Goal: Find specific page/section: Find specific page/section

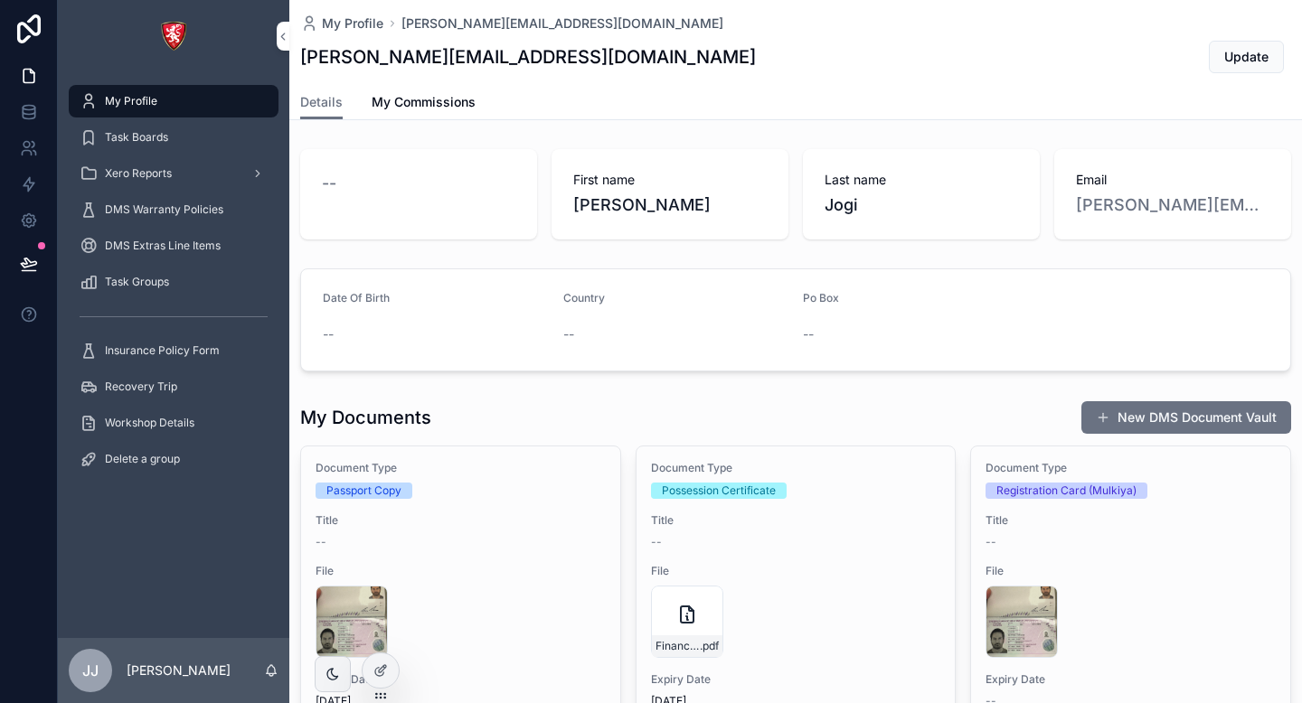
click at [212, 102] on div "My Profile" at bounding box center [174, 101] width 188 height 29
click at [195, 150] on div "Task Boards" at bounding box center [174, 137] width 188 height 29
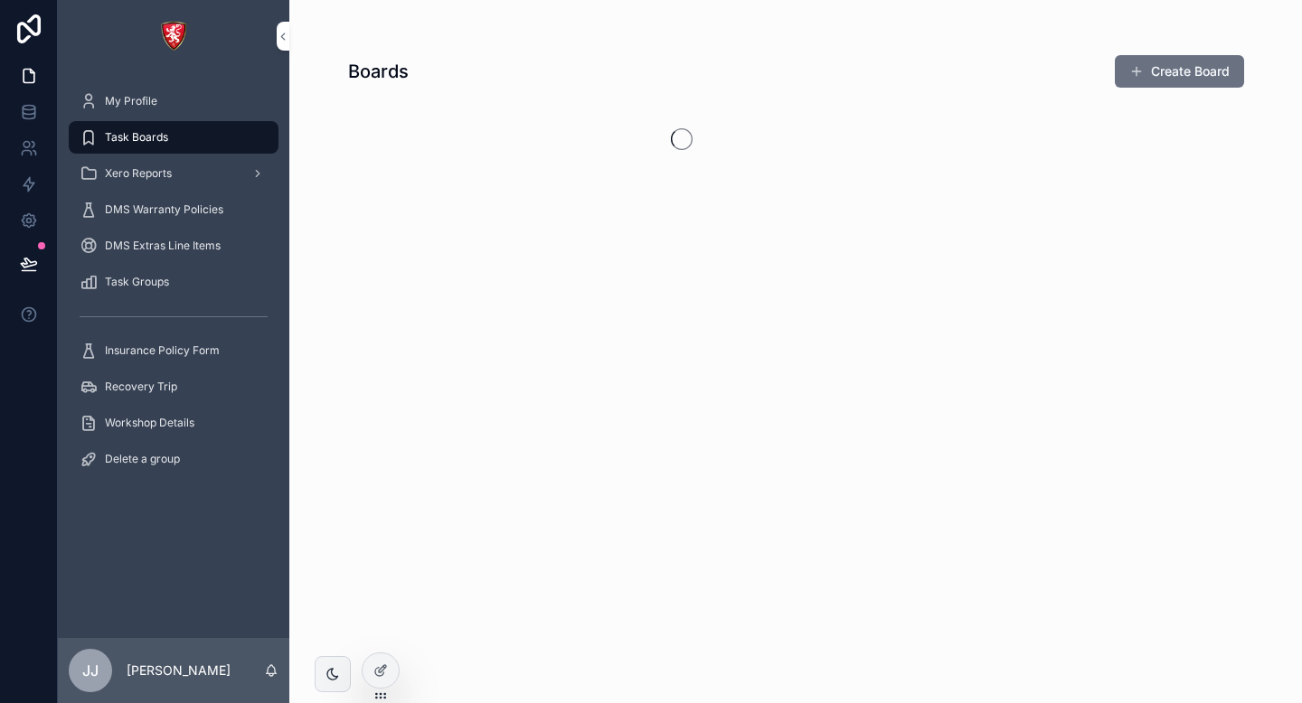
click at [196, 188] on link "Xero Reports" at bounding box center [174, 173] width 210 height 33
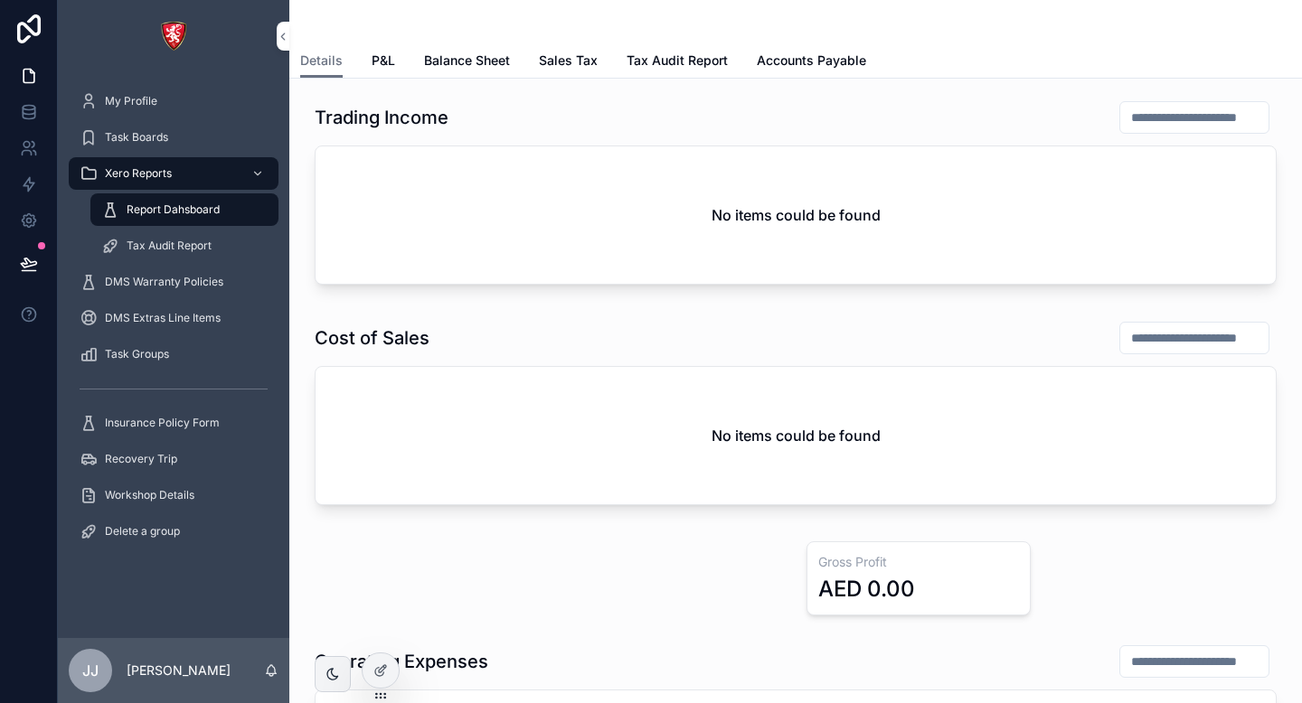
click at [183, 249] on span "Tax Audit Report" at bounding box center [169, 246] width 85 height 14
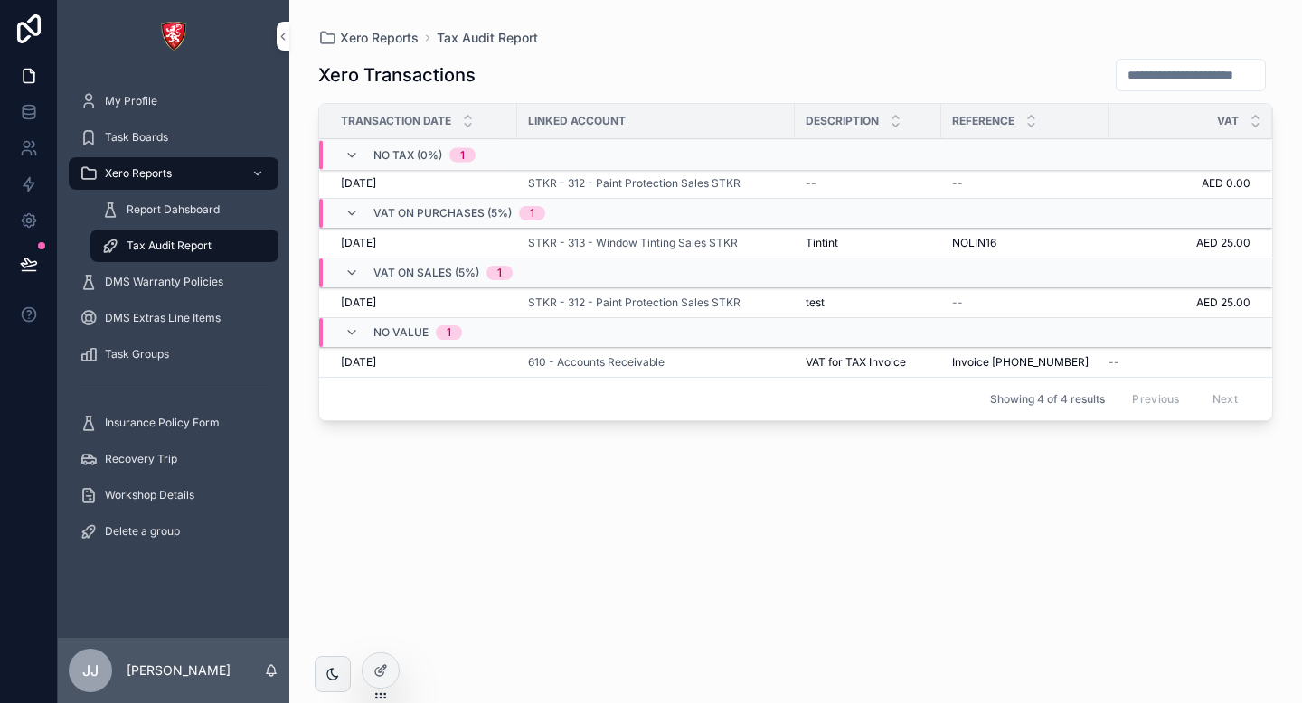
click at [176, 86] on link "My Profile" at bounding box center [174, 101] width 210 height 33
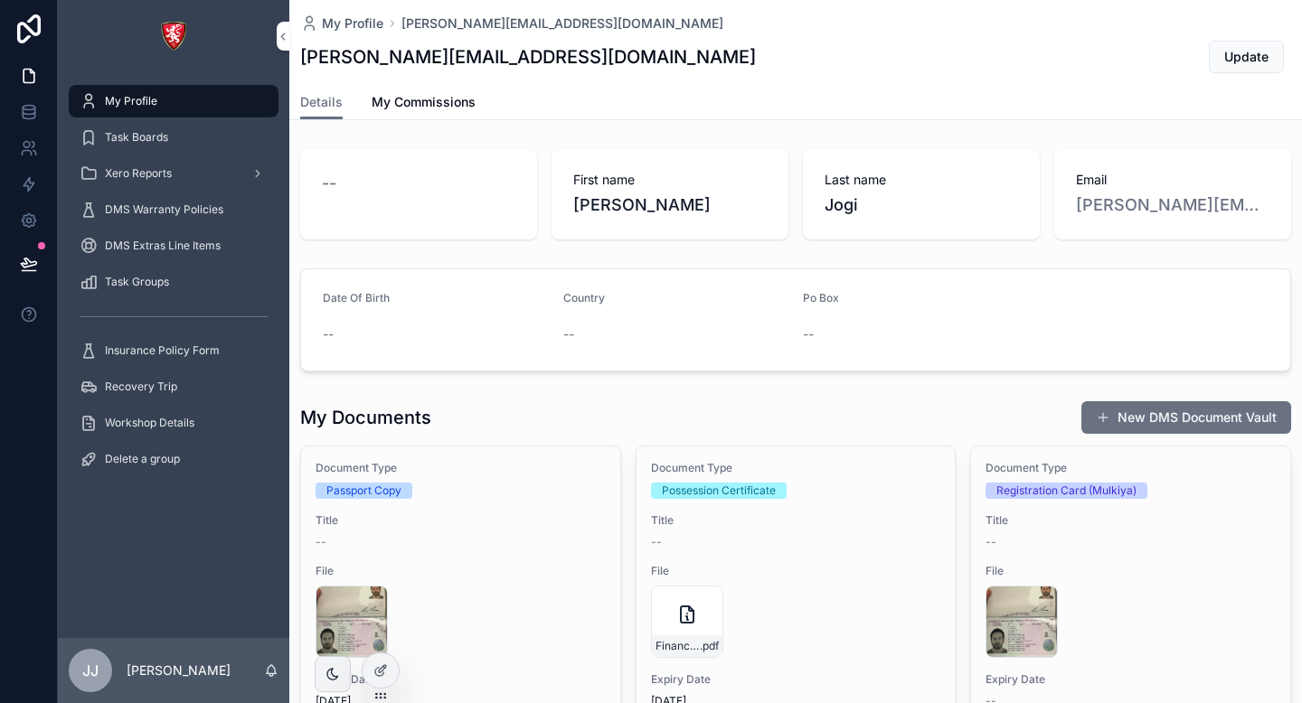
click at [180, 135] on div "Task Boards" at bounding box center [174, 137] width 188 height 29
